Goal: Check status: Check status

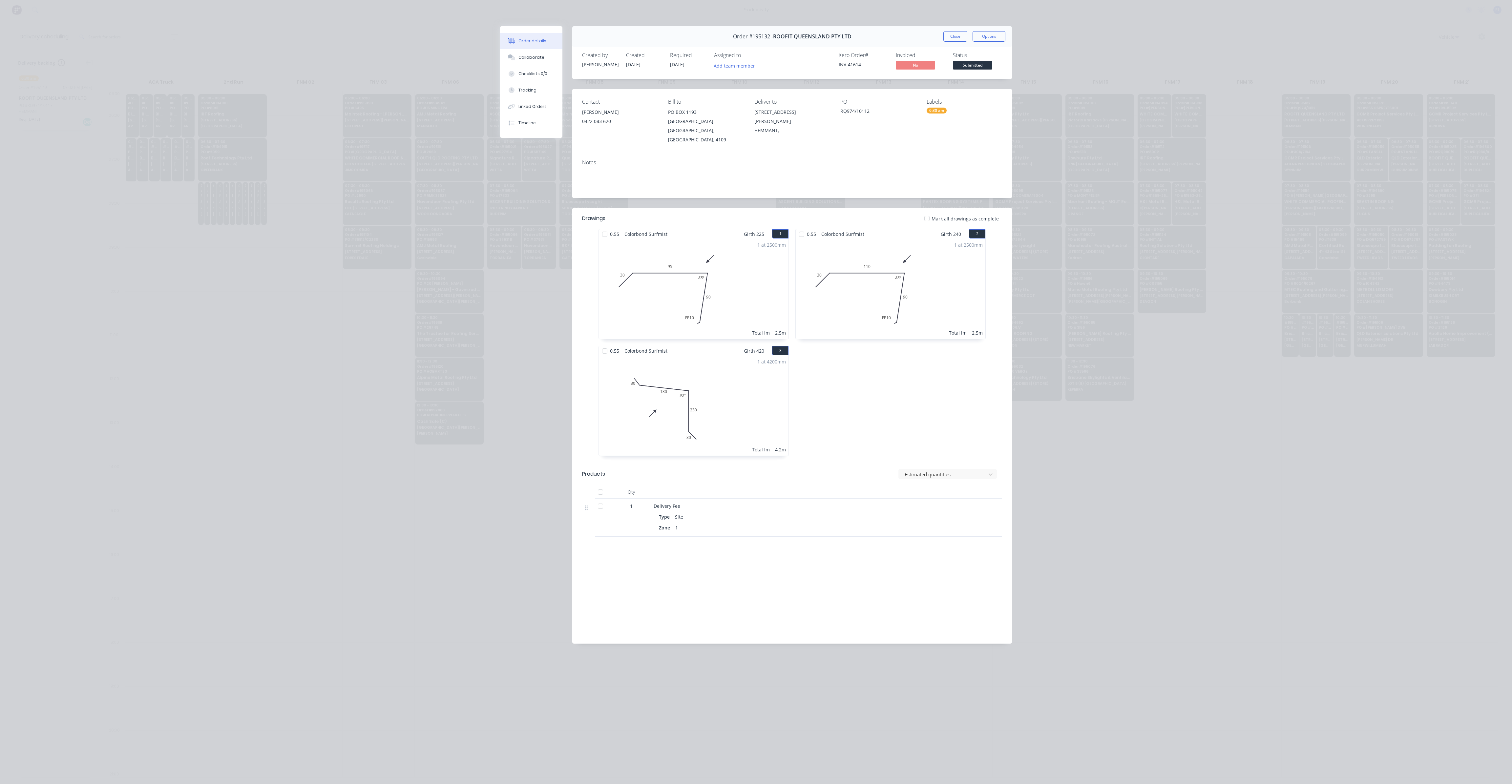
scroll to position [0, 1]
click at [957, 38] on button "Close" at bounding box center [955, 36] width 24 height 11
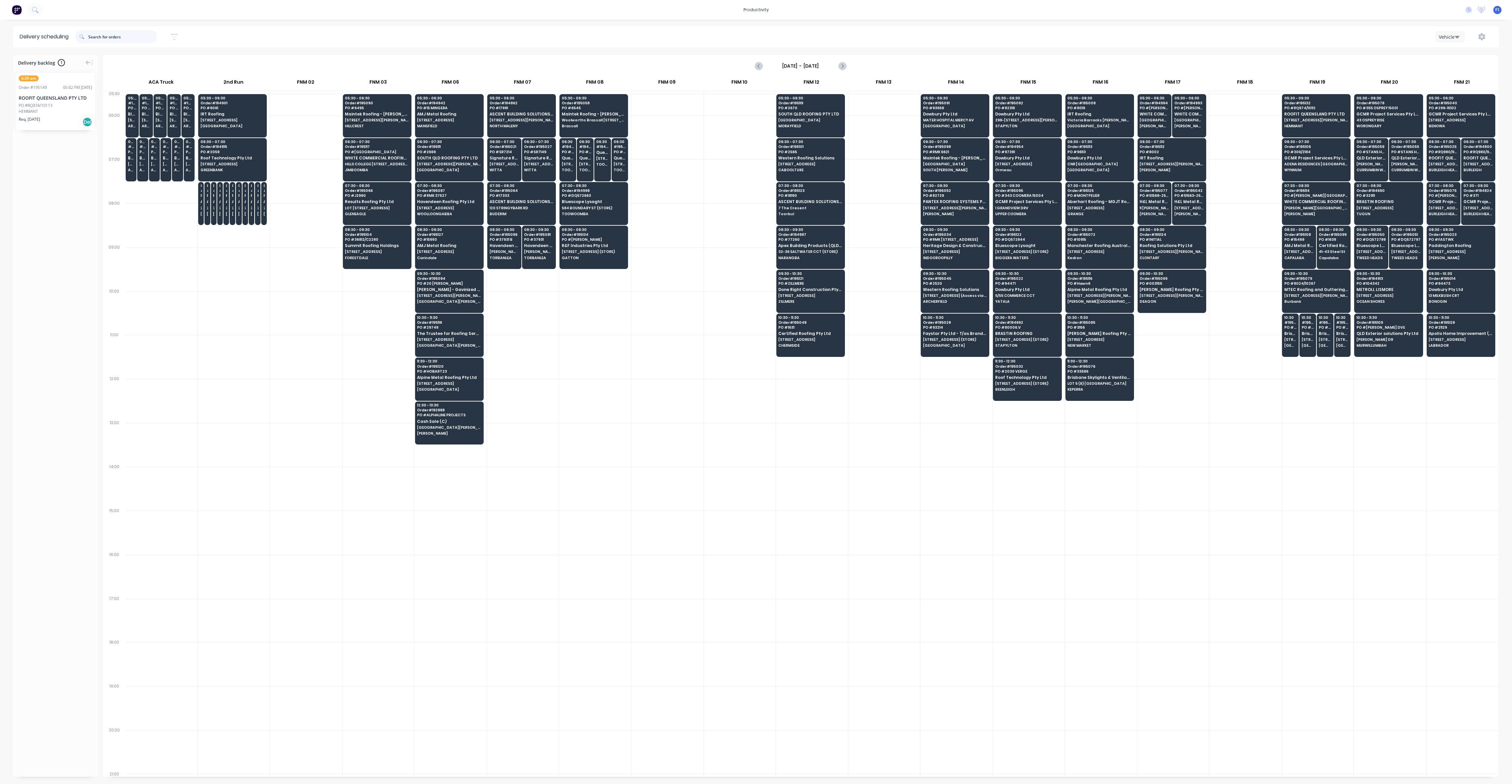
click at [116, 35] on input "text" at bounding box center [122, 36] width 69 height 13
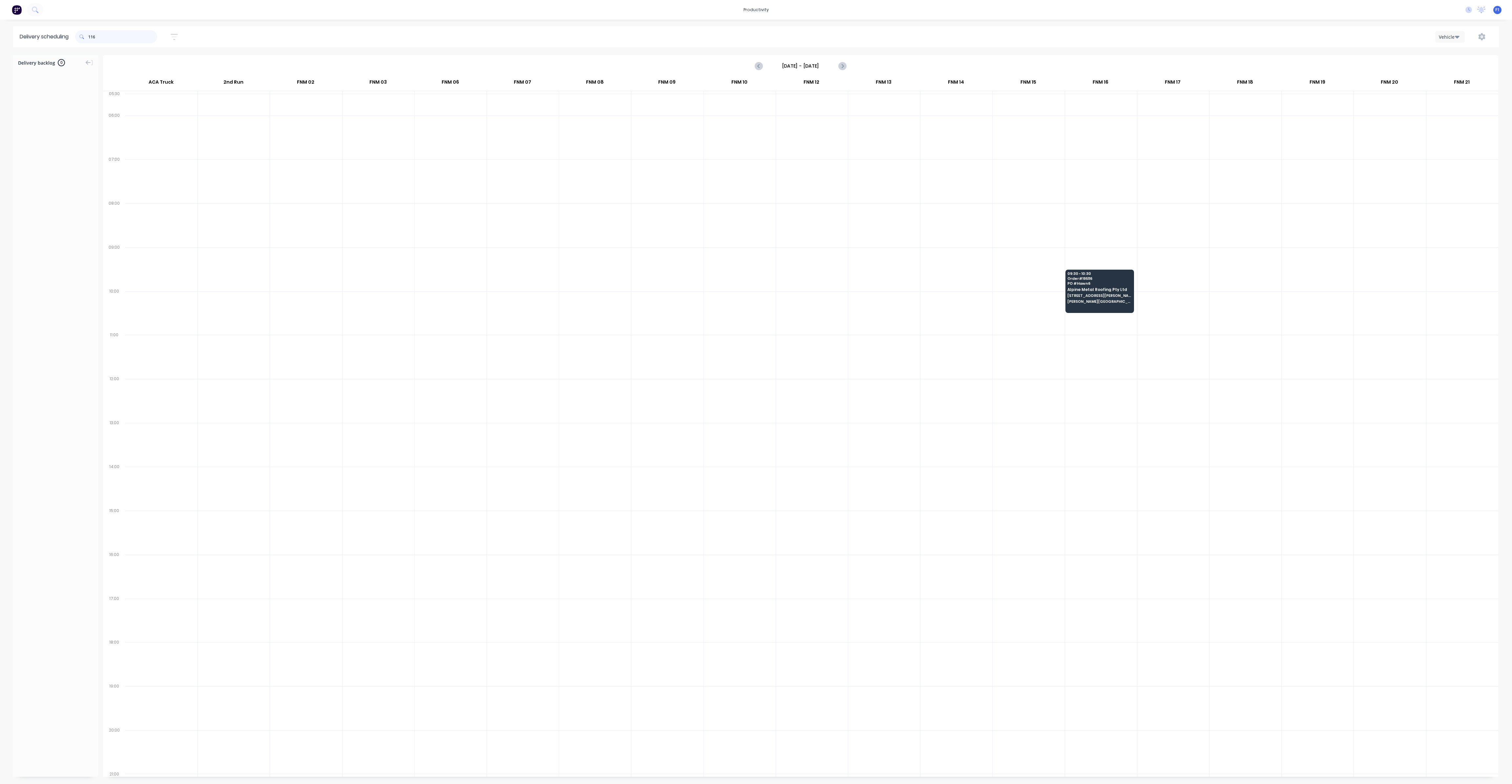
click at [91, 39] on input "116" at bounding box center [122, 36] width 69 height 13
type input "6"
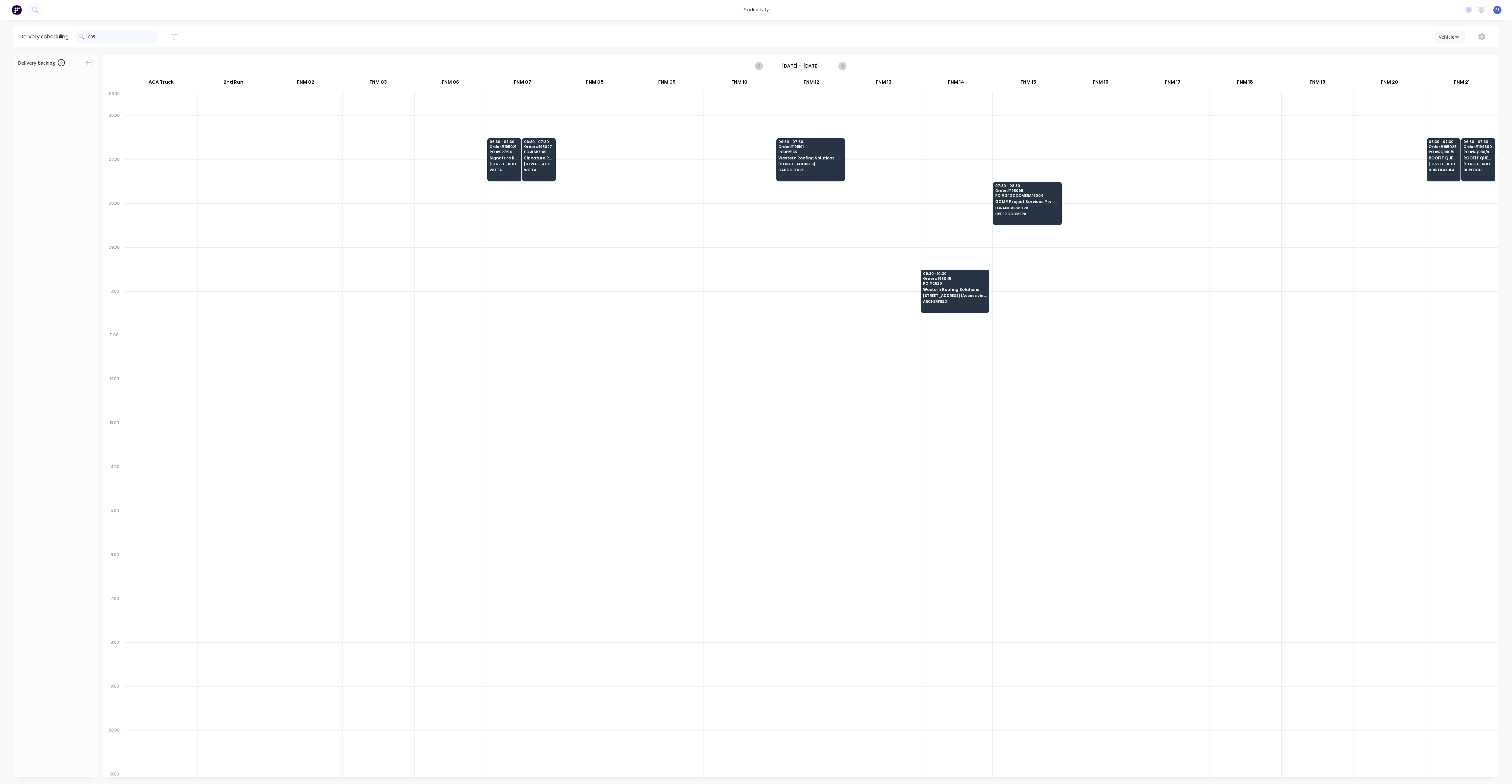
click at [90, 37] on input "095" at bounding box center [122, 36] width 69 height 13
type input "5"
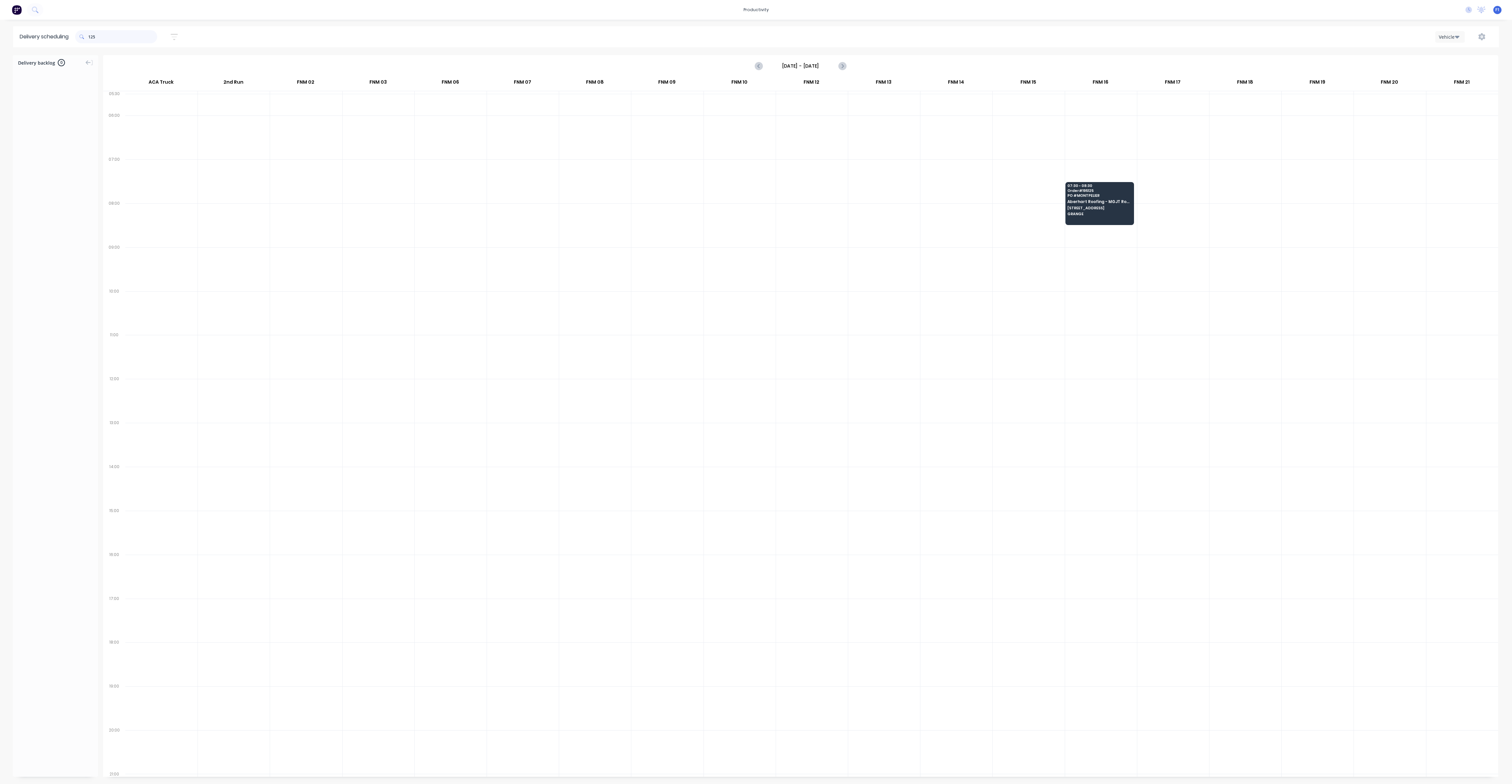
click at [90, 36] on input "125" at bounding box center [122, 36] width 69 height 13
type input "5"
type input "122"
click at [108, 34] on input "122" at bounding box center [122, 36] width 69 height 13
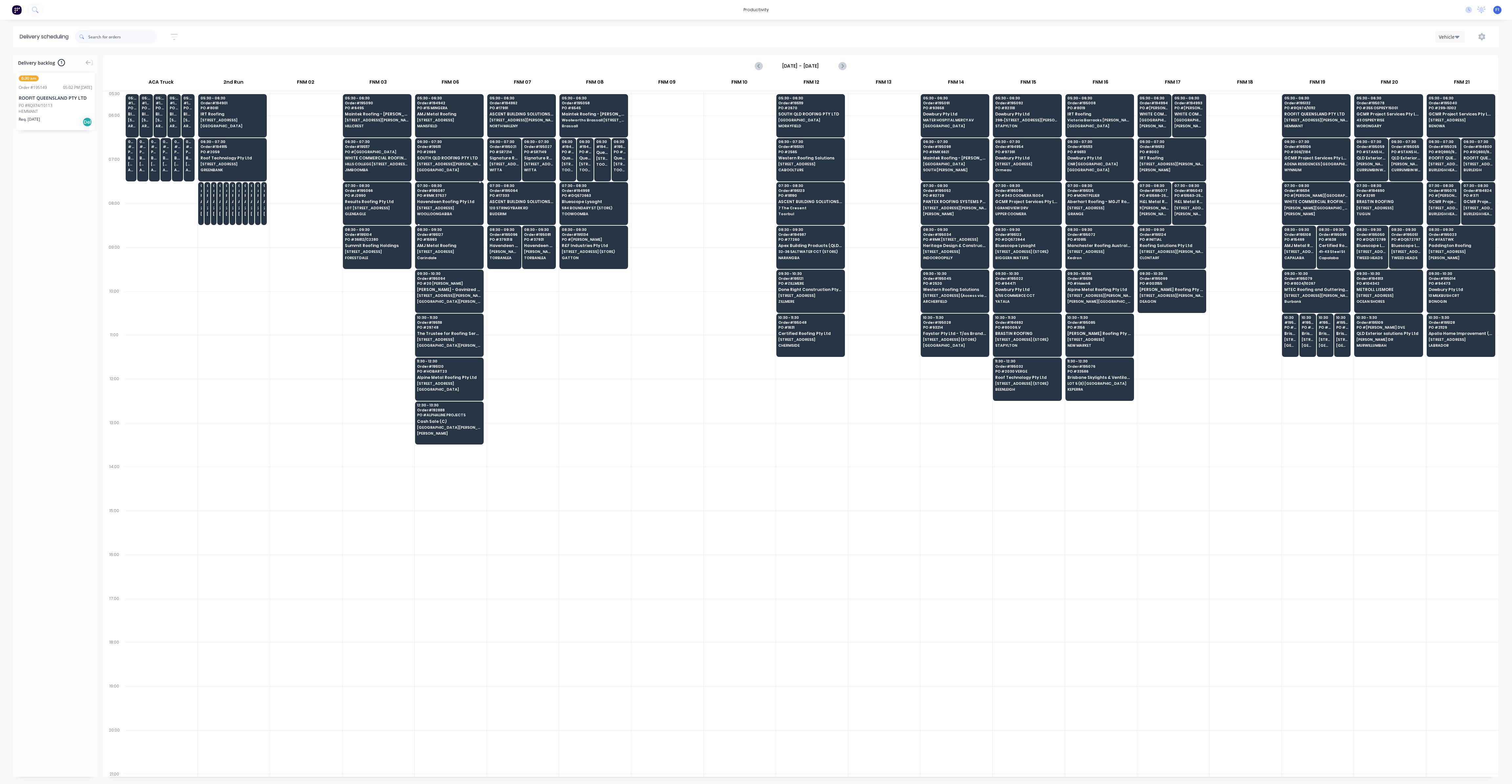
click at [443, 201] on span "Havendeen Roofing Pty Ltd" at bounding box center [449, 201] width 63 height 4
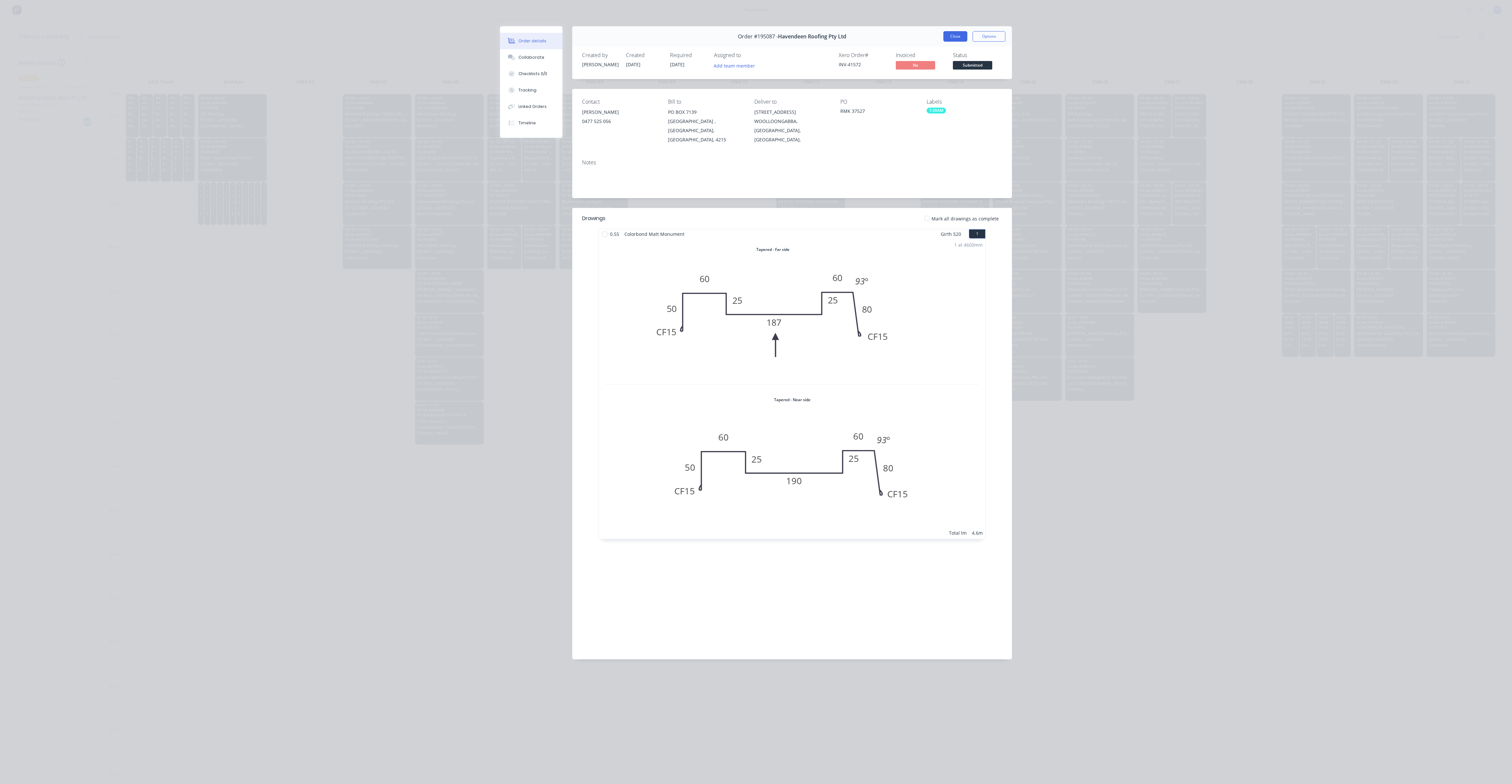
click at [964, 39] on button "Close" at bounding box center [955, 36] width 24 height 11
